Goal: Task Accomplishment & Management: Manage account settings

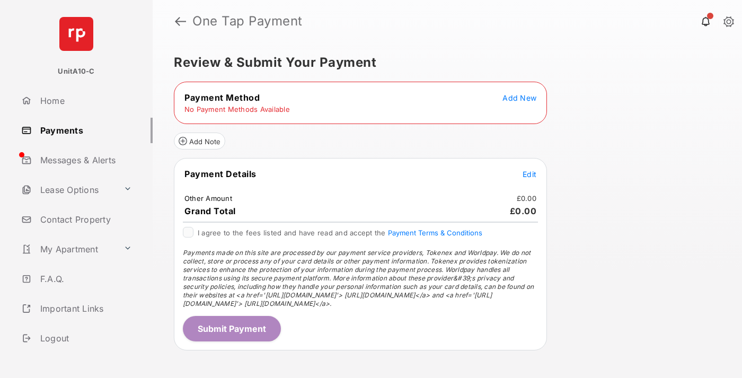
click at [520, 98] on span "Add New" at bounding box center [520, 97] width 34 height 9
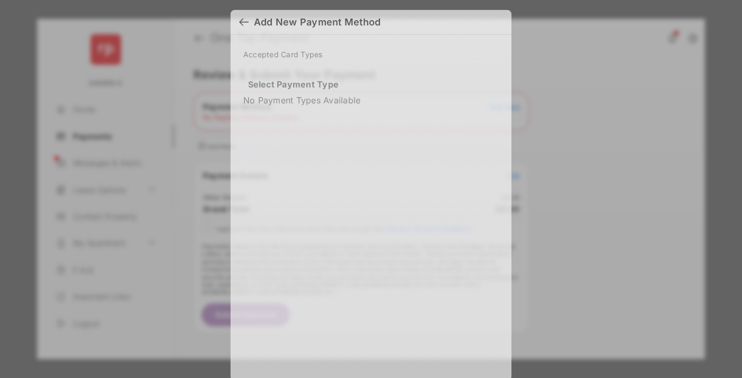
scroll to position [7, 0]
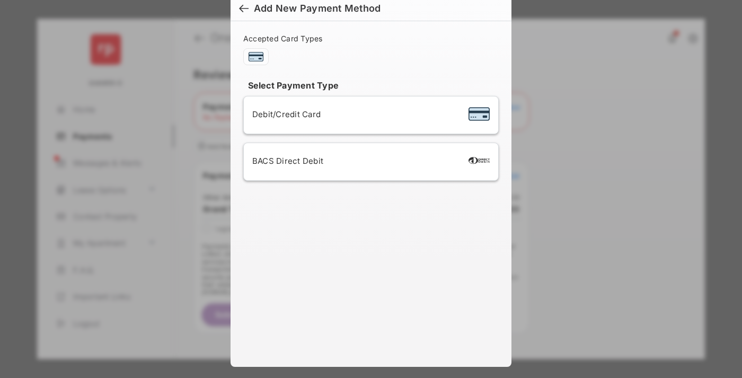
click at [284, 114] on span "Debit/Credit Card" at bounding box center [286, 114] width 68 height 10
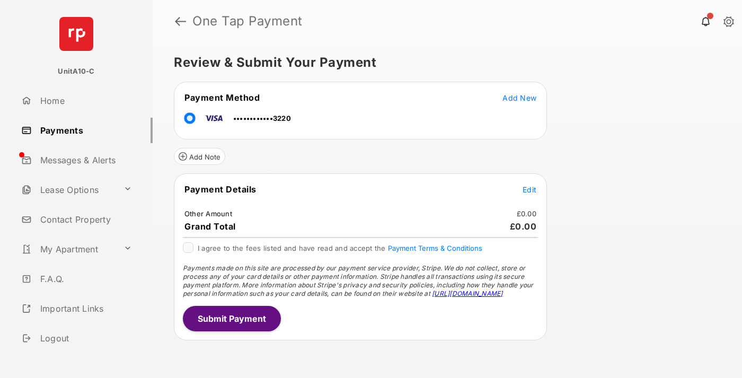
click at [530, 189] on span "Edit" at bounding box center [530, 189] width 14 height 9
